Goal: Information Seeking & Learning: Learn about a topic

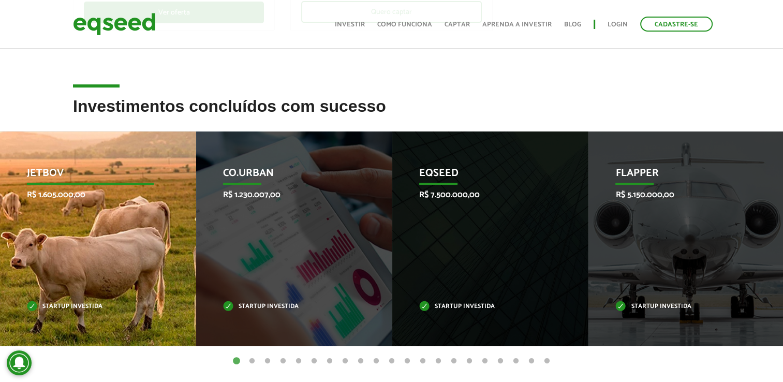
scroll to position [362, 0]
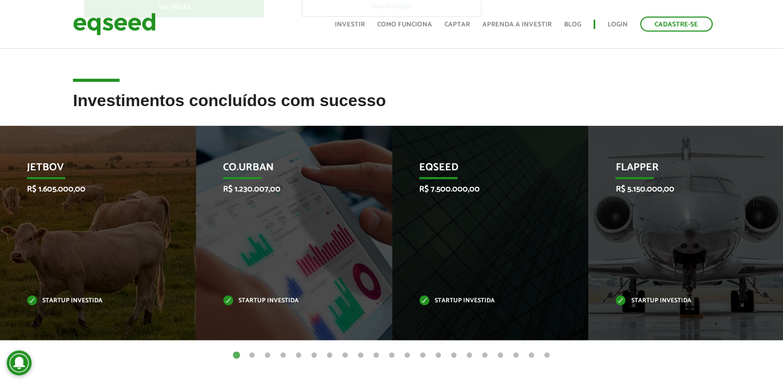
click at [251, 357] on button "2" at bounding box center [252, 356] width 10 height 10
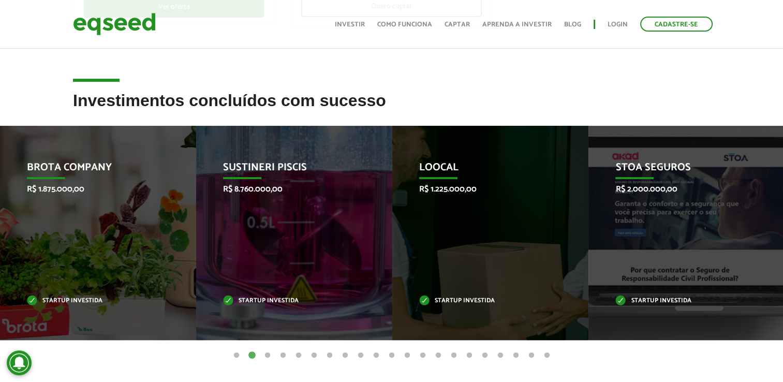
click at [266, 355] on button "3" at bounding box center [267, 356] width 10 height 10
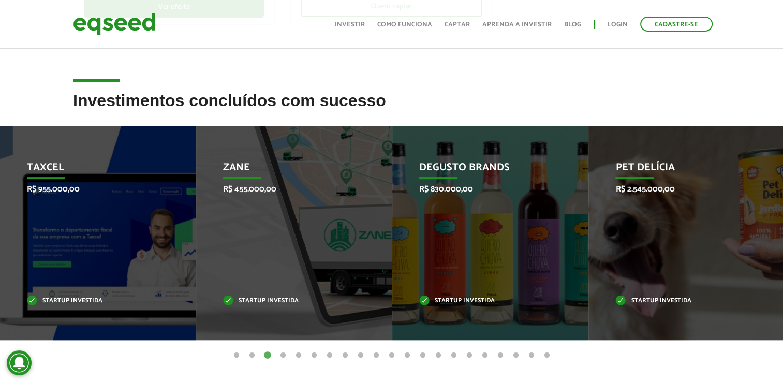
click at [282, 355] on button "4" at bounding box center [283, 356] width 10 height 10
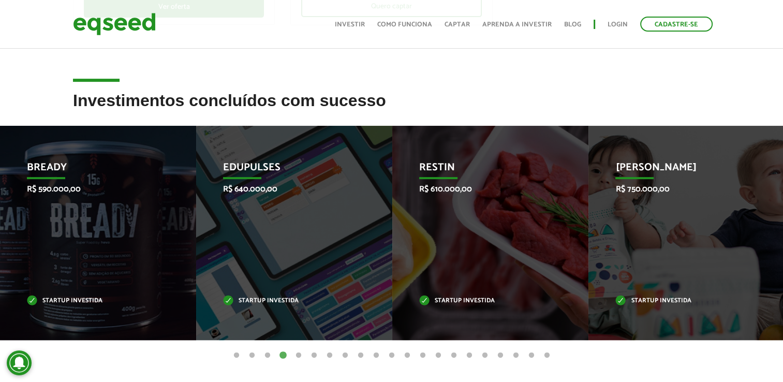
click at [300, 355] on button "5" at bounding box center [299, 356] width 10 height 10
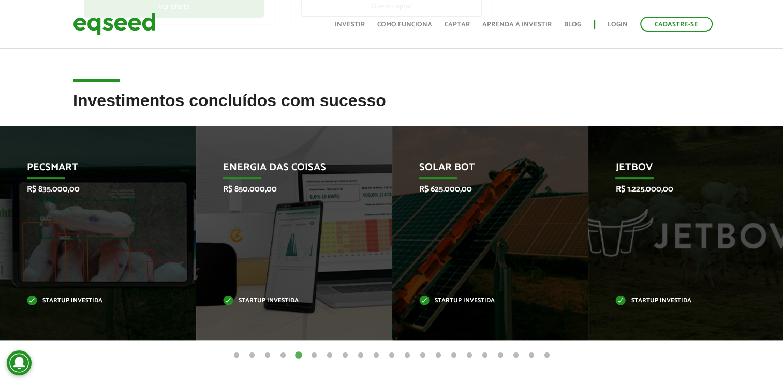
click at [316, 356] on button "6" at bounding box center [314, 356] width 10 height 10
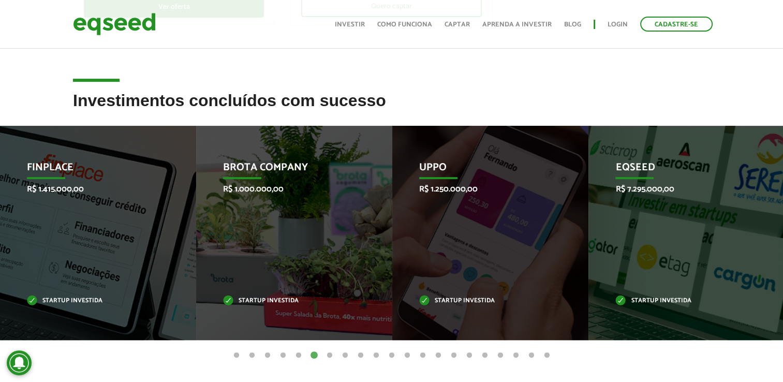
click at [330, 352] on button "7" at bounding box center [330, 356] width 10 height 10
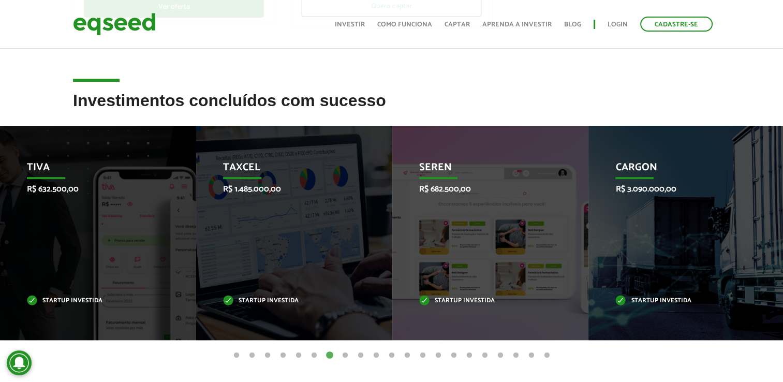
click at [347, 353] on button "8" at bounding box center [345, 356] width 10 height 10
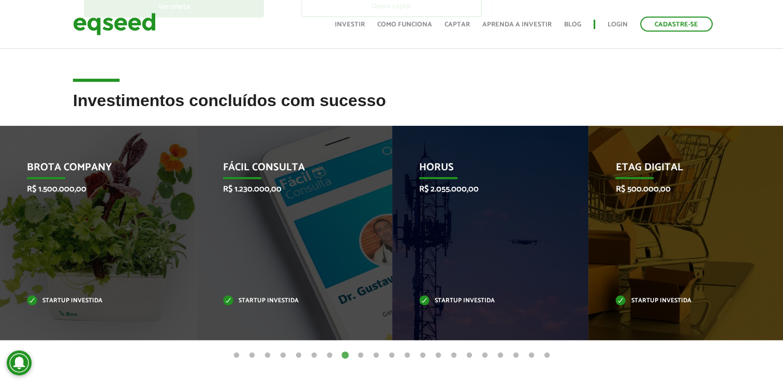
click at [359, 355] on button "9" at bounding box center [361, 356] width 10 height 10
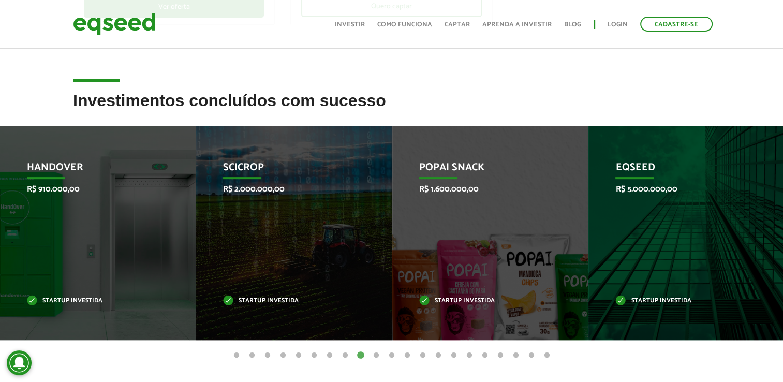
click at [377, 355] on button "10" at bounding box center [376, 356] width 10 height 10
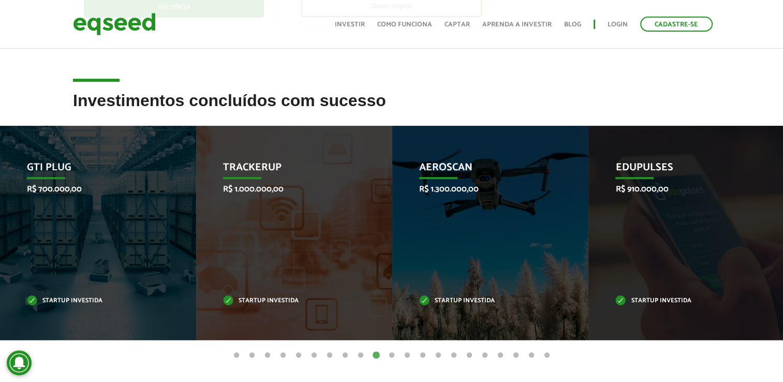
click at [393, 355] on button "11" at bounding box center [392, 356] width 10 height 10
